Goal: Use online tool/utility: Utilize a website feature to perform a specific function

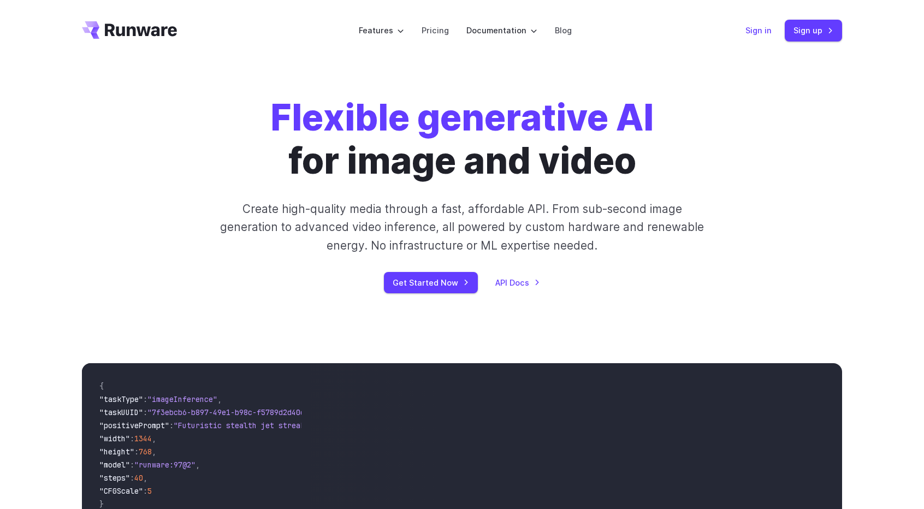
click at [752, 34] on link "Sign in" at bounding box center [758, 30] width 26 height 13
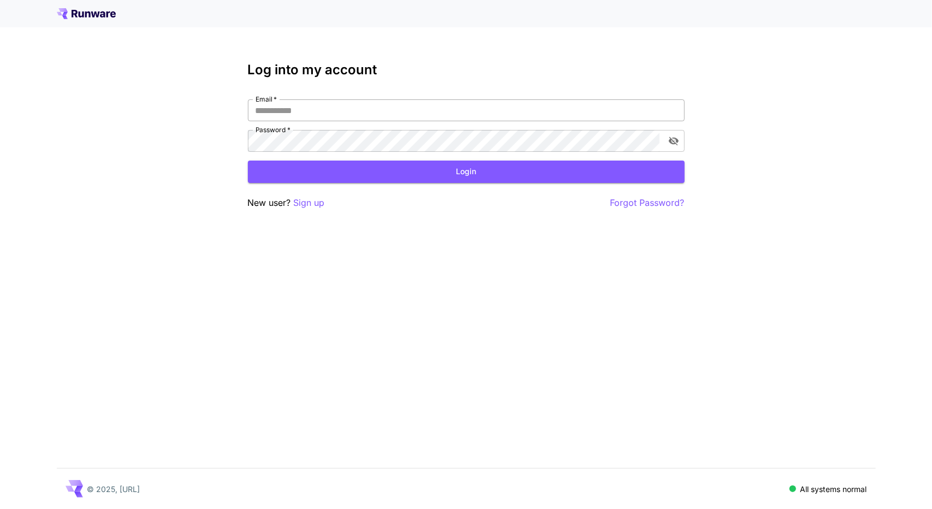
click at [358, 108] on input "Email   *" at bounding box center [466, 110] width 437 height 22
click at [373, 105] on input "Email   *" at bounding box center [466, 110] width 437 height 22
type input "**********"
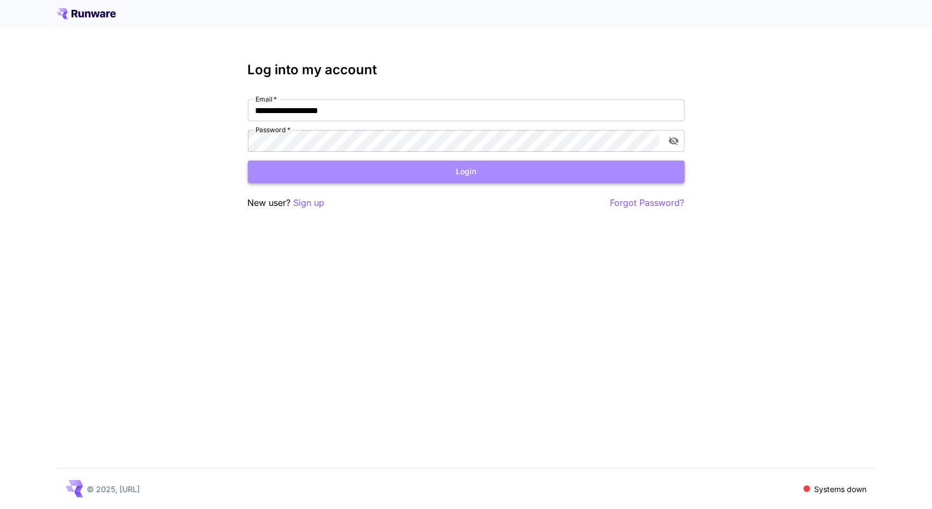
click at [430, 165] on button "Login" at bounding box center [466, 172] width 437 height 22
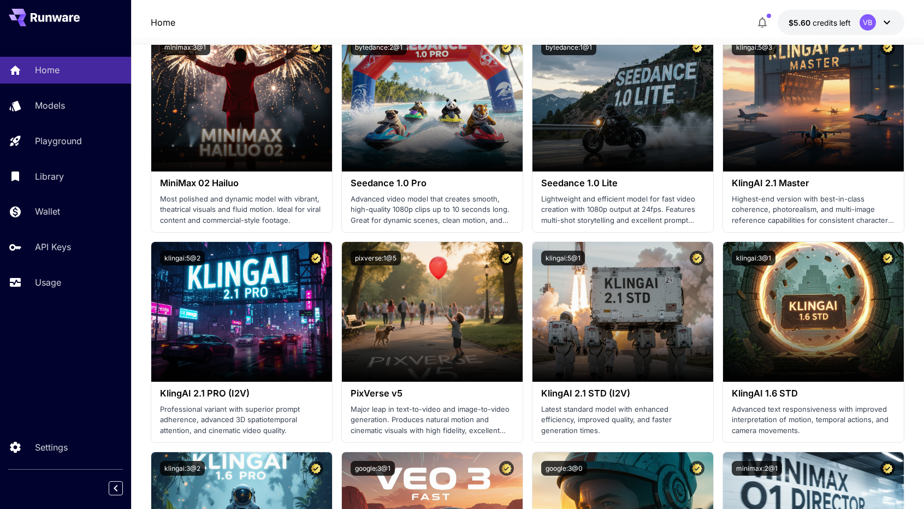
scroll to position [315, 0]
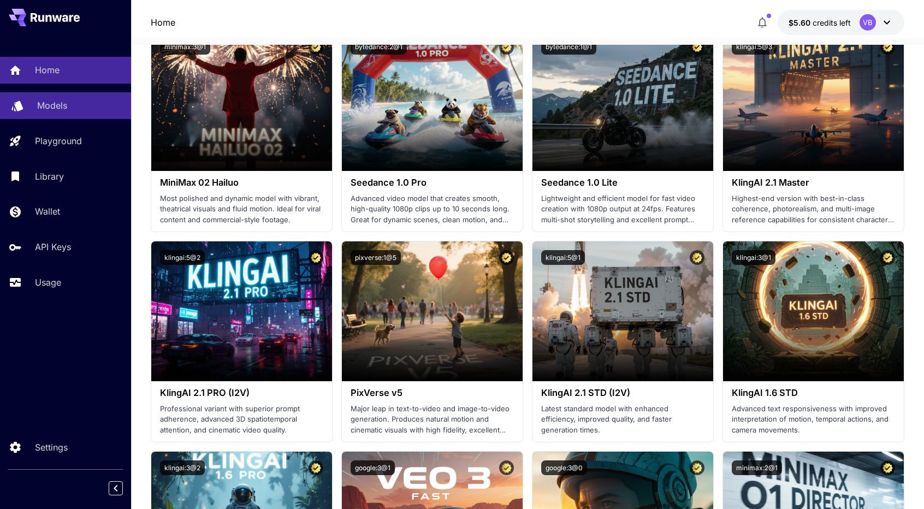
click at [58, 108] on p "Models" at bounding box center [52, 105] width 30 height 13
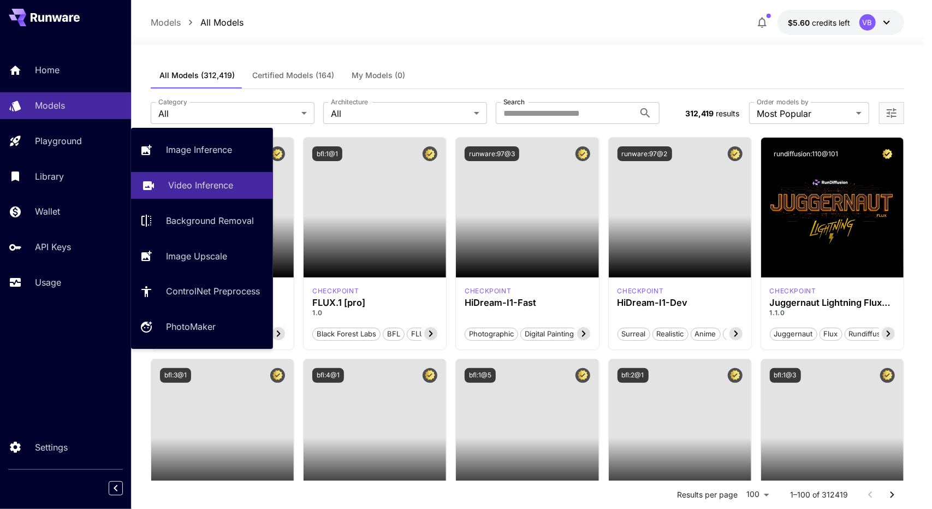
click at [217, 193] on link "Video Inference" at bounding box center [202, 185] width 142 height 27
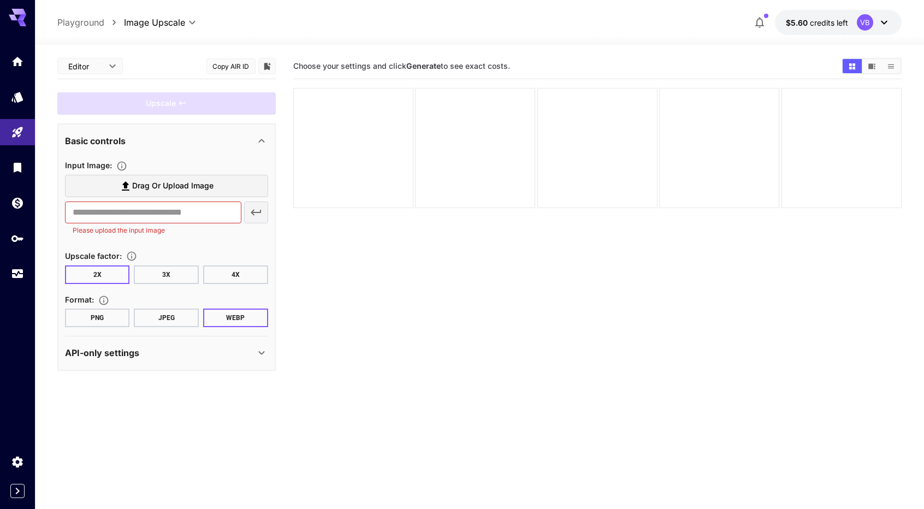
click at [245, 188] on label "Drag or upload image" at bounding box center [166, 186] width 203 height 22
click at [0, 0] on input "Drag or upload image" at bounding box center [0, 0] width 0 height 0
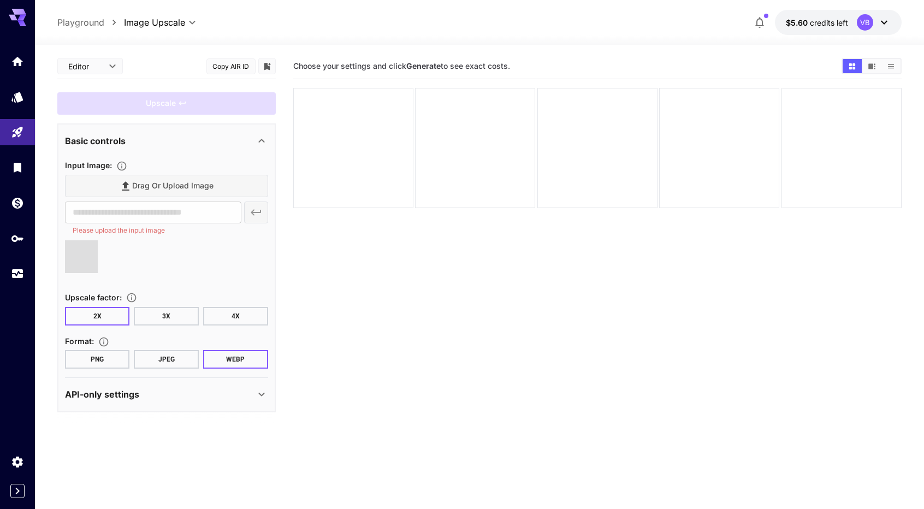
type input "**********"
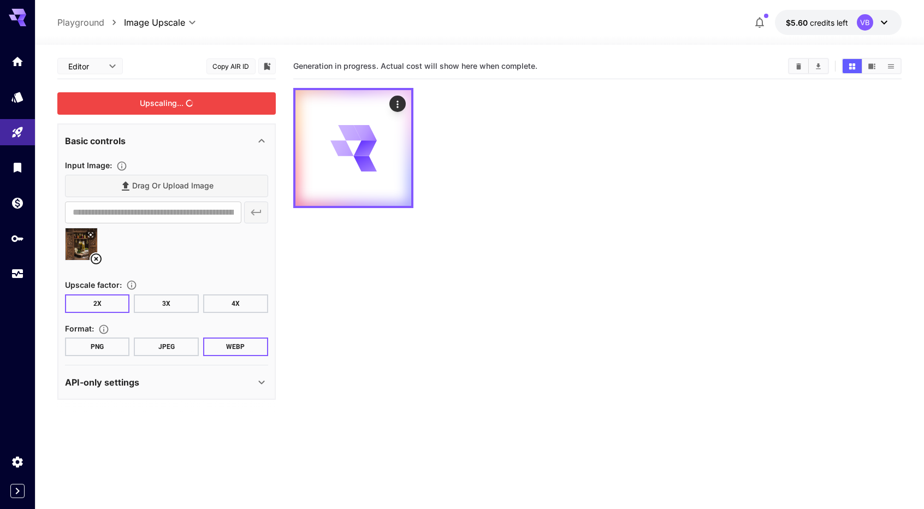
click at [236, 104] on div "Upscaling..." at bounding box center [166, 103] width 218 height 22
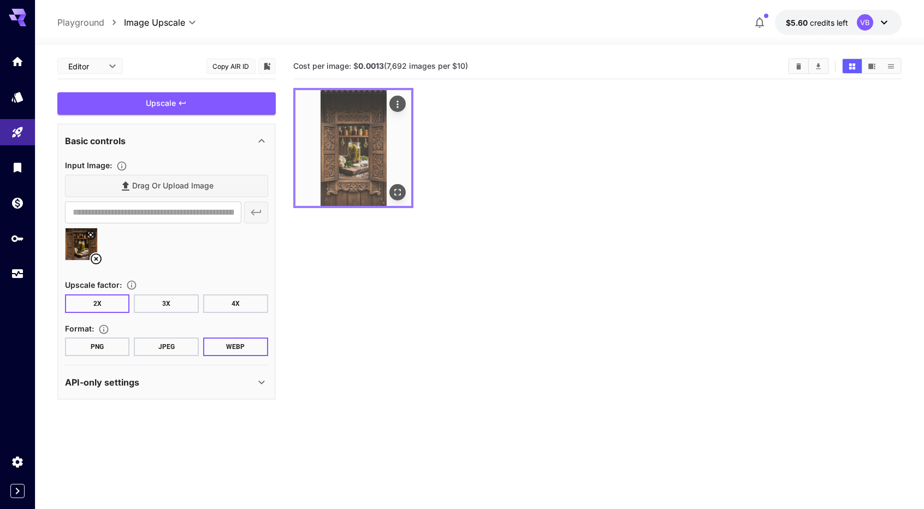
click at [362, 142] on img at bounding box center [353, 148] width 116 height 116
click at [403, 196] on button "Open in fullscreen" at bounding box center [397, 192] width 16 height 16
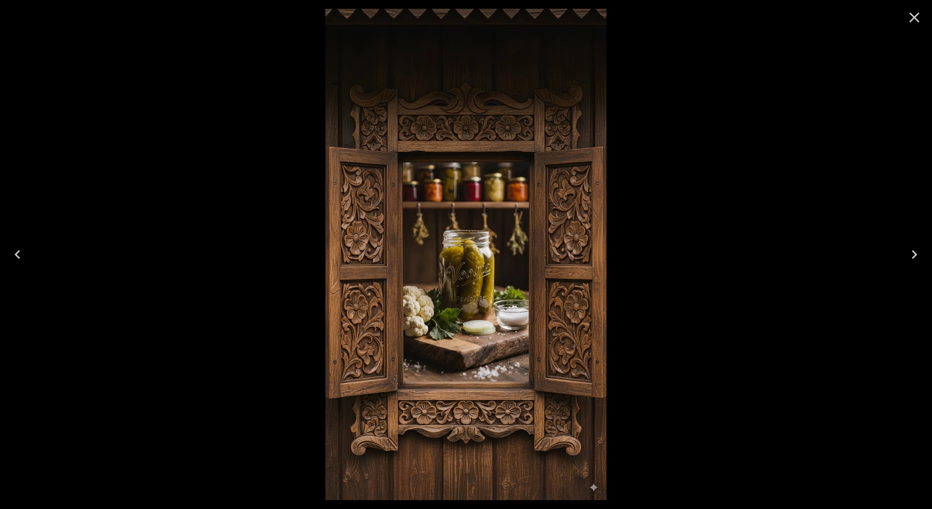
click at [473, 289] on img at bounding box center [465, 254] width 281 height 491
click at [917, 20] on icon "Close" at bounding box center [915, 18] width 10 height 10
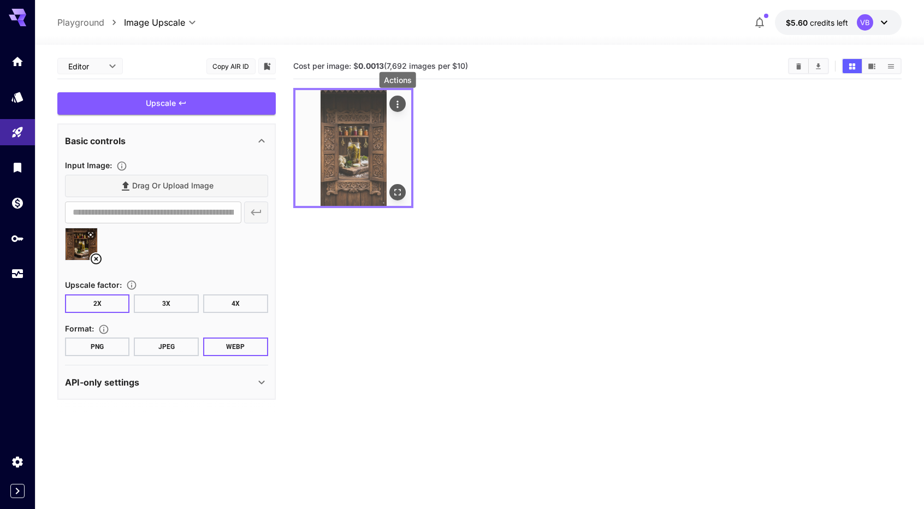
click at [401, 97] on div "Actions" at bounding box center [397, 103] width 11 height 13
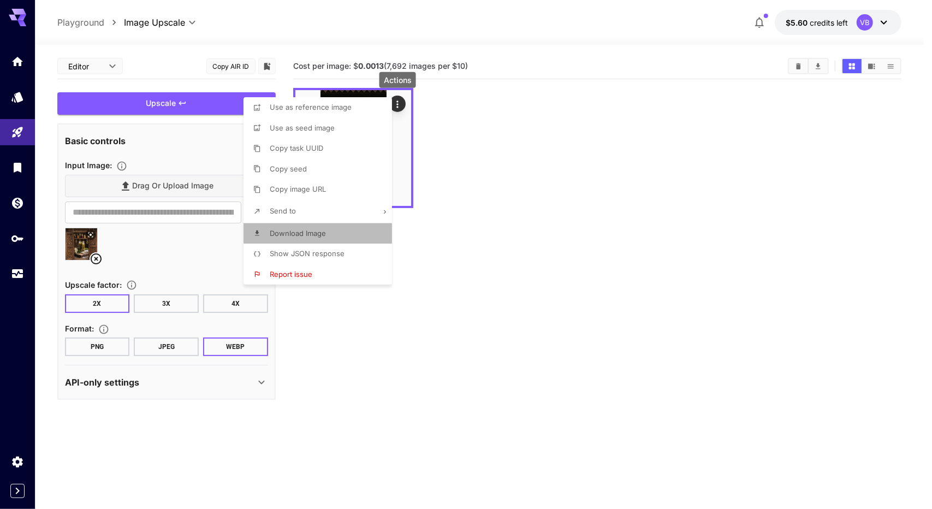
click at [340, 236] on li "Download Image" at bounding box center [321, 233] width 155 height 21
click at [482, 247] on div at bounding box center [466, 254] width 932 height 509
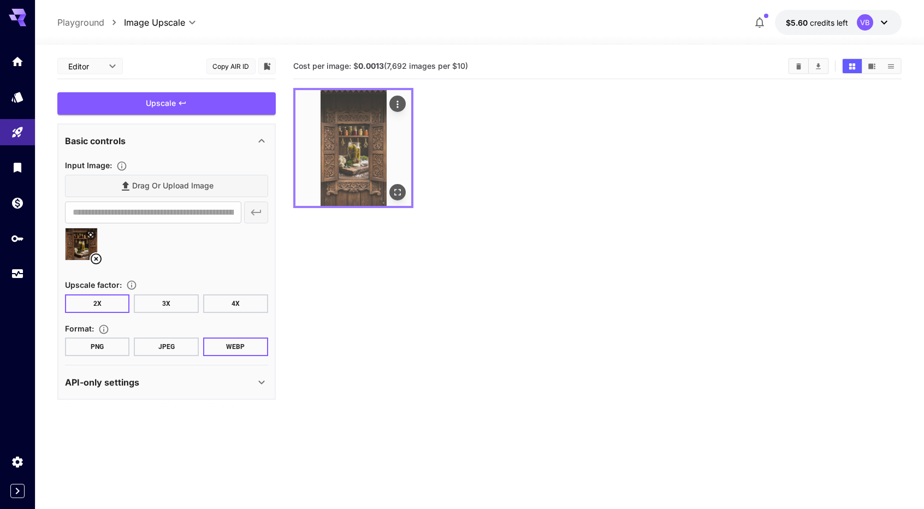
click at [353, 135] on img at bounding box center [353, 148] width 116 height 116
click at [400, 99] on icon "Actions" at bounding box center [397, 104] width 11 height 11
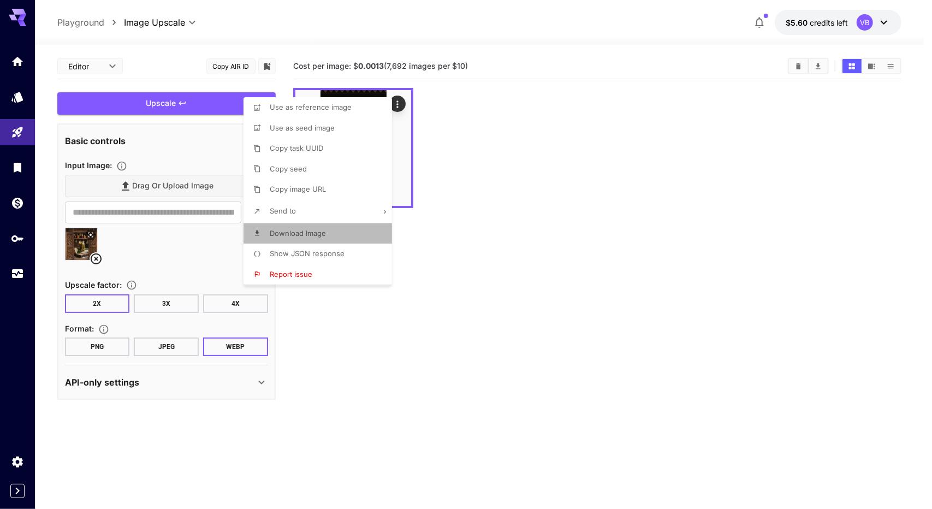
click at [343, 228] on li "Download Image" at bounding box center [321, 233] width 155 height 21
drag, startPoint x: 178, startPoint y: 106, endPoint x: 151, endPoint y: 182, distance: 80.0
click at [151, 182] on div at bounding box center [466, 254] width 932 height 509
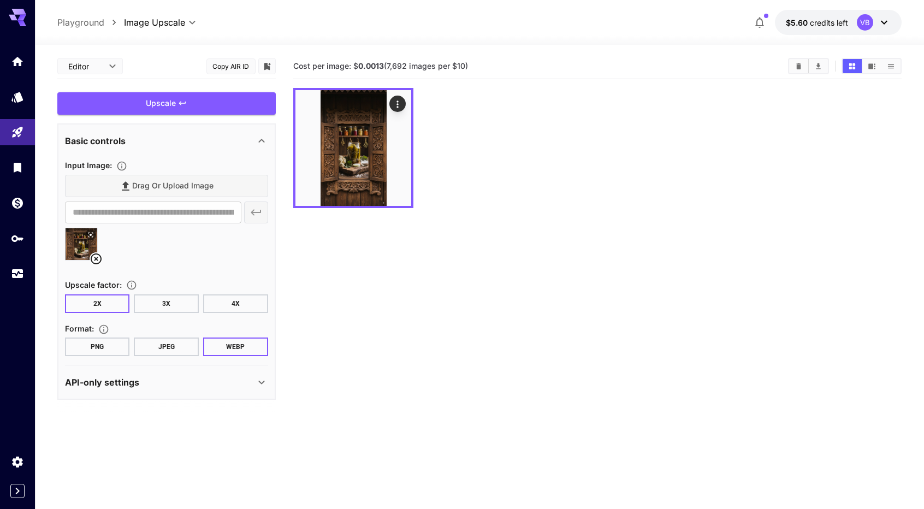
click at [151, 182] on div at bounding box center [462, 254] width 924 height 509
click at [187, 194] on div "Drag or upload image" at bounding box center [166, 186] width 203 height 22
click at [174, 180] on div "Drag or upload image" at bounding box center [166, 186] width 203 height 22
click at [146, 180] on div "Drag or upload image" at bounding box center [166, 186] width 203 height 22
click at [93, 254] on icon at bounding box center [96, 258] width 11 height 11
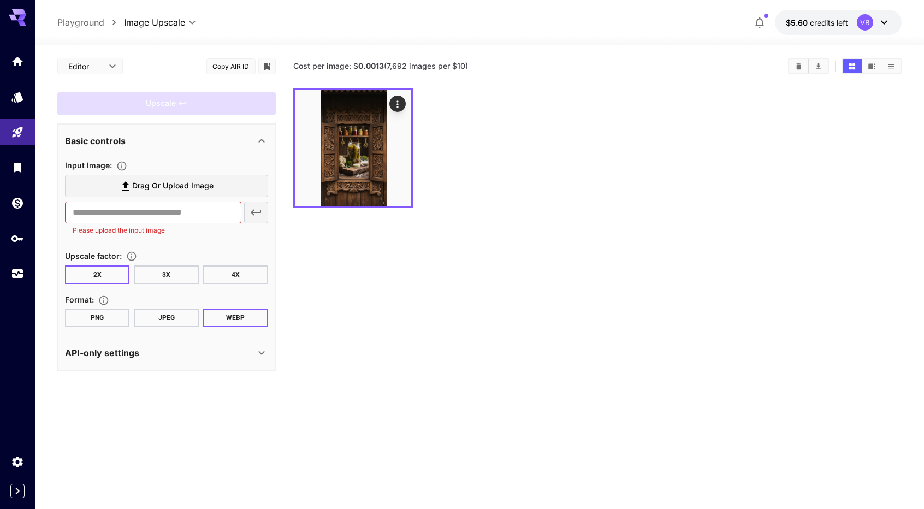
click at [162, 191] on span "Drag or upload image" at bounding box center [172, 186] width 81 height 14
click at [0, 0] on input "Drag or upload image" at bounding box center [0, 0] width 0 height 0
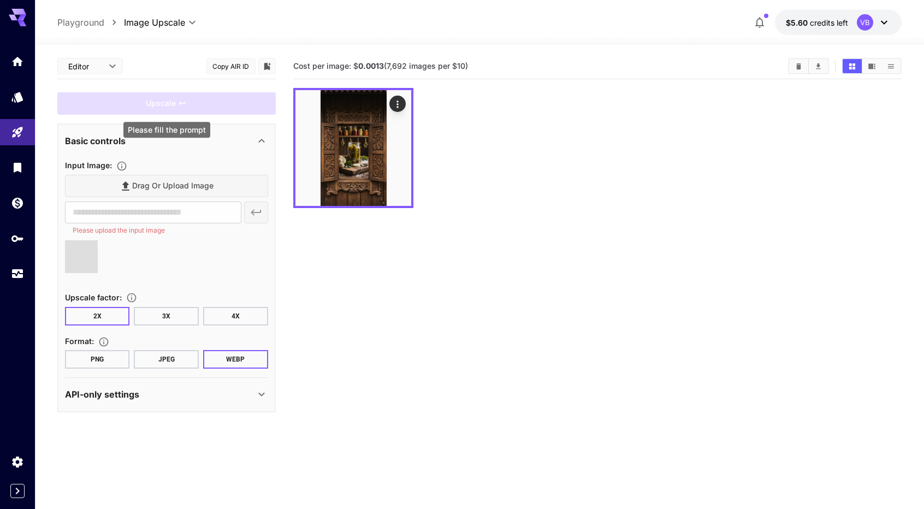
type input "**********"
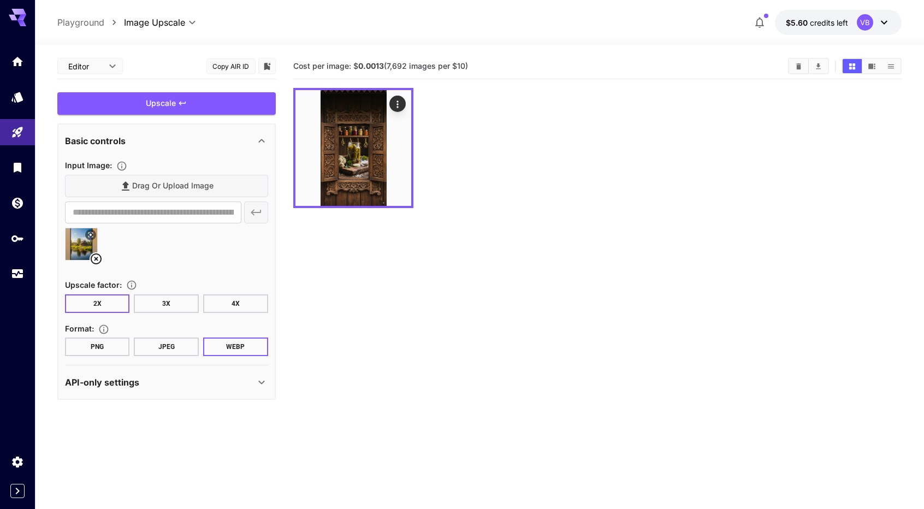
click at [244, 104] on div "Upscale" at bounding box center [166, 103] width 218 height 22
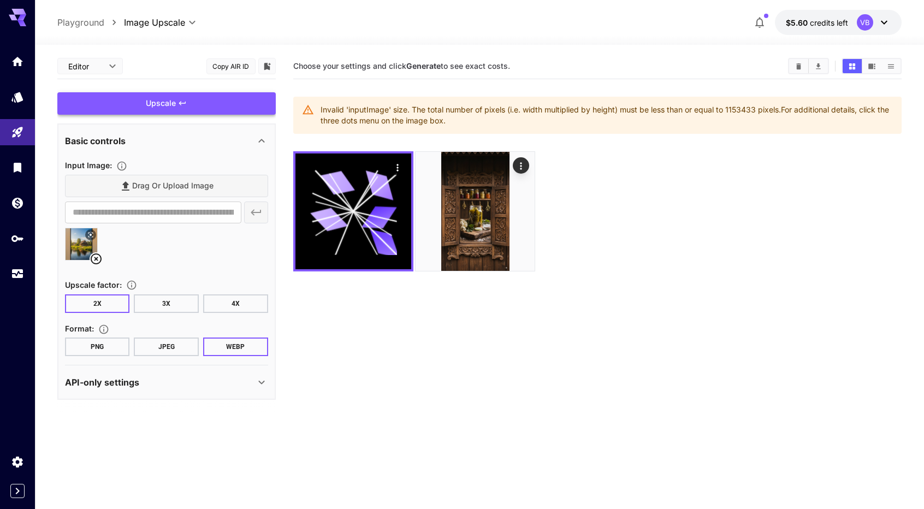
click at [235, 100] on div "Upscale" at bounding box center [166, 103] width 218 height 22
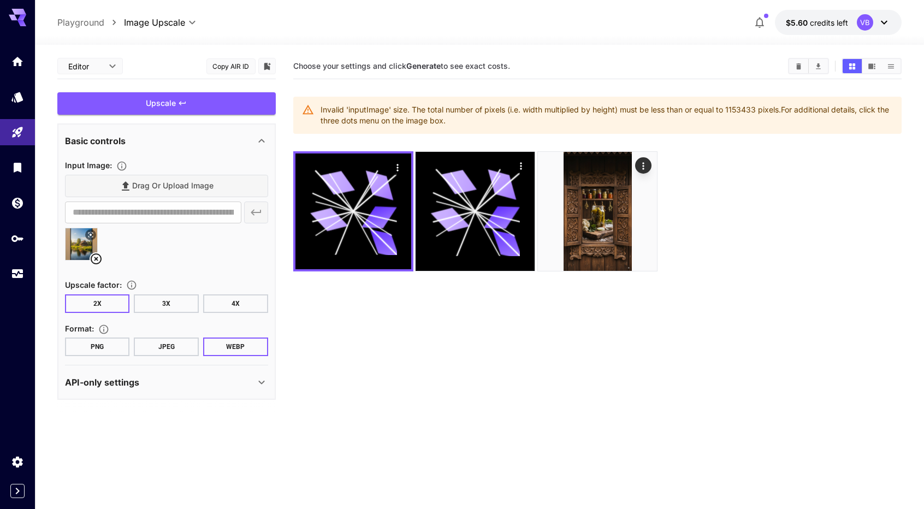
click at [82, 244] on img at bounding box center [82, 244] width 32 height 32
click at [90, 256] on icon at bounding box center [96, 258] width 13 height 13
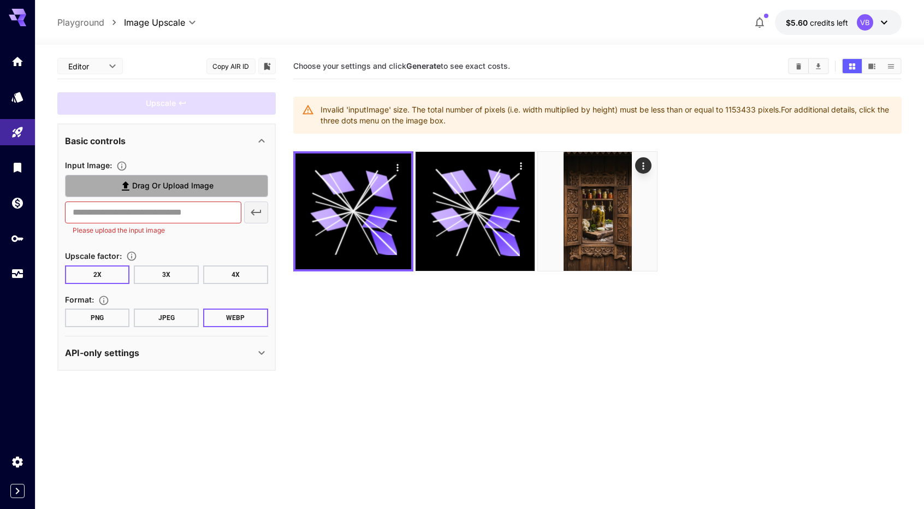
click at [152, 190] on span "Drag or upload image" at bounding box center [172, 186] width 81 height 14
click at [0, 0] on input "Drag or upload image" at bounding box center [0, 0] width 0 height 0
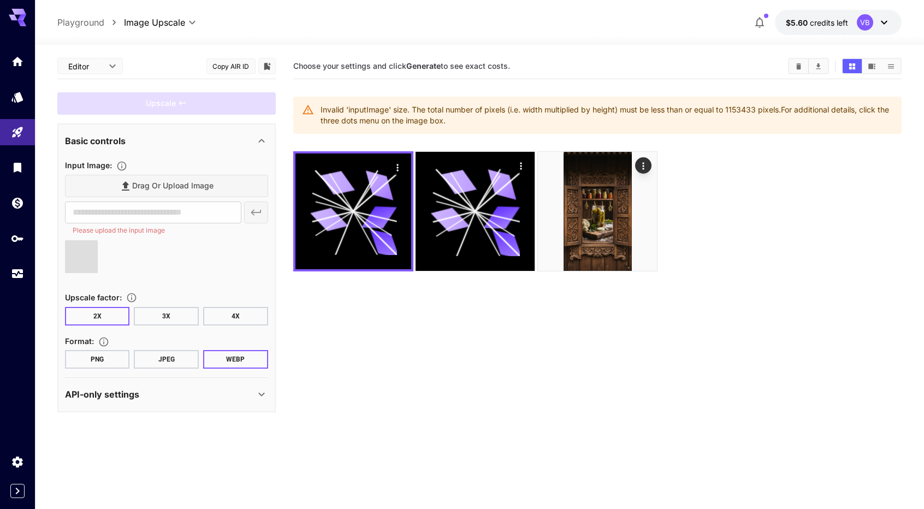
type input "**********"
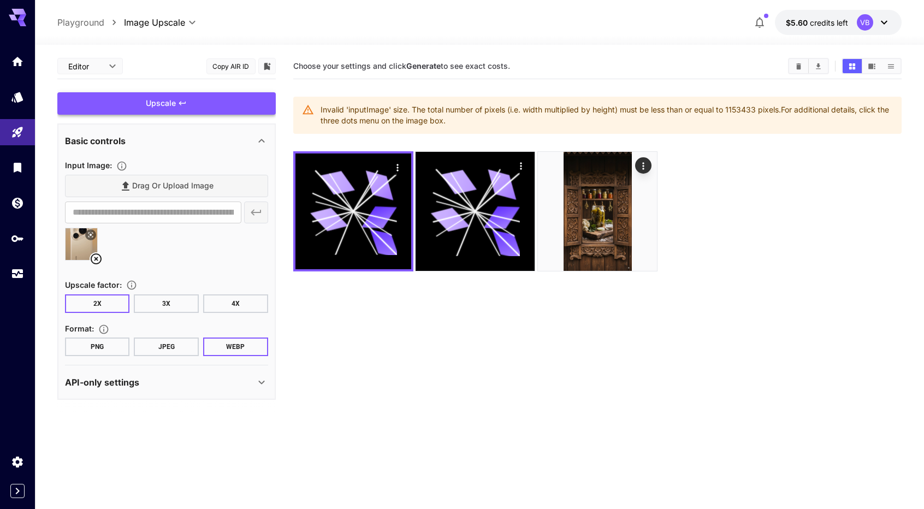
click at [216, 100] on div "Upscale" at bounding box center [166, 103] width 218 height 22
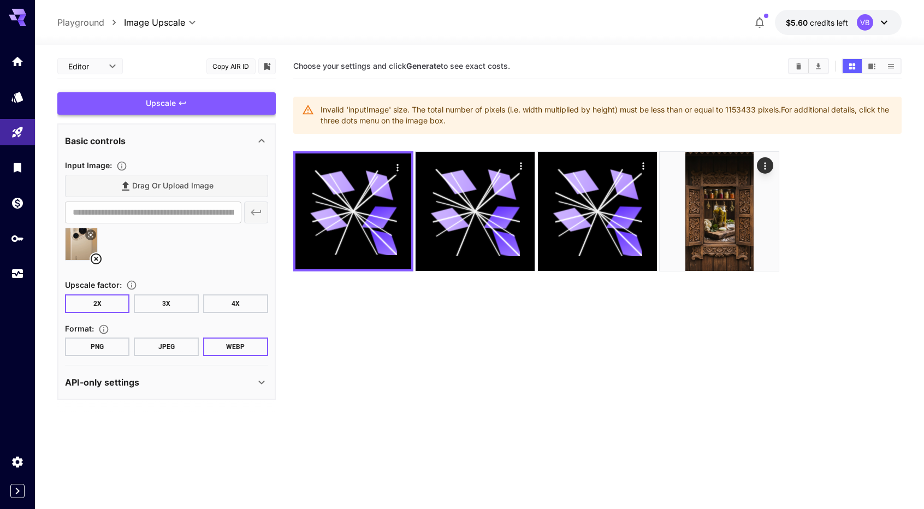
click at [230, 96] on div "Upscale" at bounding box center [166, 103] width 218 height 22
